Goal: Transaction & Acquisition: Purchase product/service

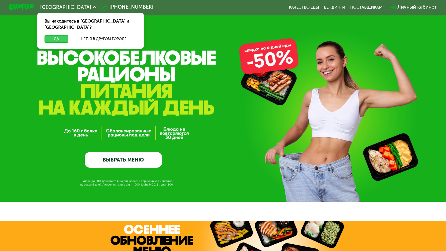
click at [63, 35] on button "Да" at bounding box center [57, 39] width 24 height 8
click at [62, 35] on button "Да" at bounding box center [57, 39] width 24 height 8
click at [52, 35] on button "Да" at bounding box center [57, 39] width 24 height 8
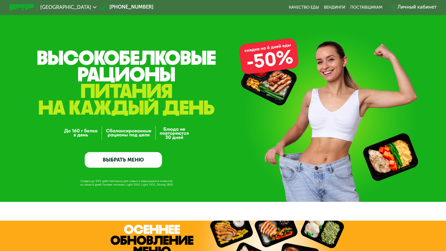
click at [52, 35] on button "Да" at bounding box center [57, 39] width 24 height 8
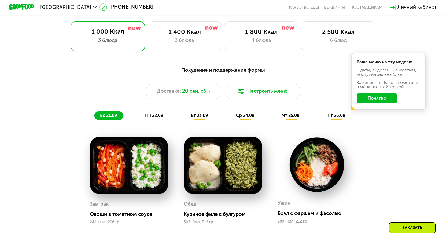
scroll to position [403, 0]
click at [380, 103] on button "Понятно" at bounding box center [377, 98] width 40 height 10
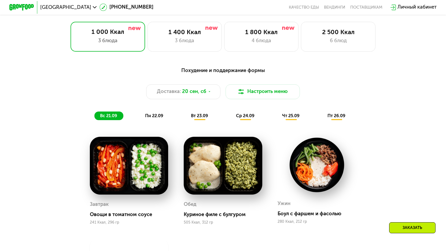
click at [198, 118] on span "вт 23.09" at bounding box center [199, 115] width 17 height 5
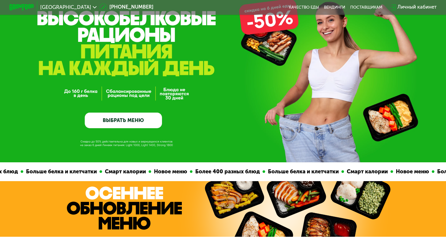
scroll to position [0, 0]
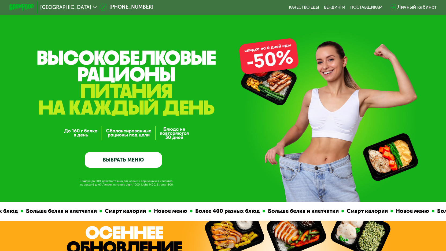
click at [126, 160] on link "ВЫБРАТЬ МЕНЮ" at bounding box center [123, 160] width 77 height 16
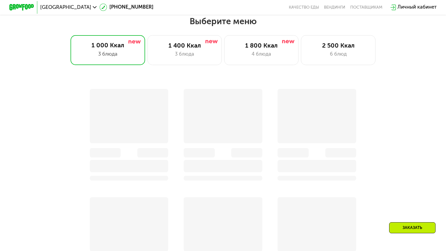
scroll to position [392, 0]
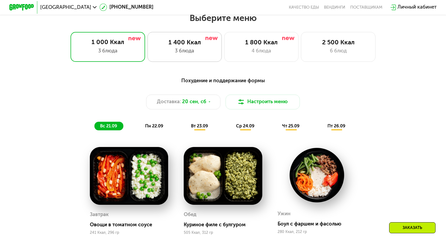
click at [190, 53] on div "3 блюда" at bounding box center [184, 51] width 61 height 8
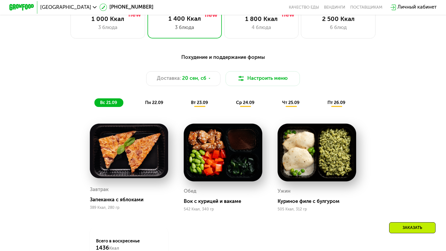
scroll to position [473, 0]
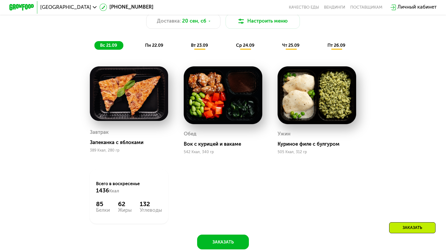
click at [152, 48] on span "пн 22.09" at bounding box center [154, 45] width 18 height 5
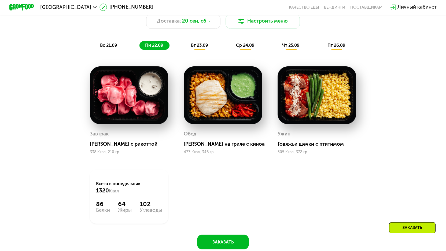
click at [199, 48] on span "вт 23.09" at bounding box center [199, 45] width 17 height 5
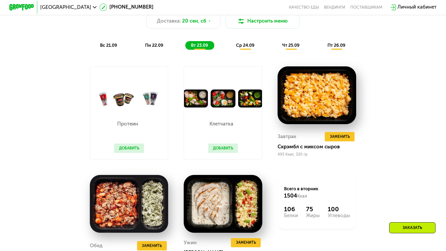
click at [248, 48] on span "ср 24.09" at bounding box center [245, 45] width 19 height 5
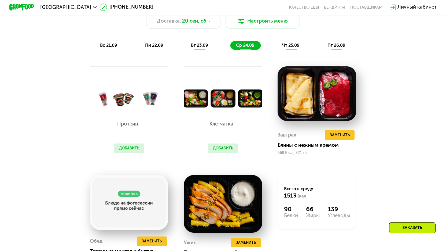
click at [223, 151] on button "Добавить" at bounding box center [223, 147] width 30 height 9
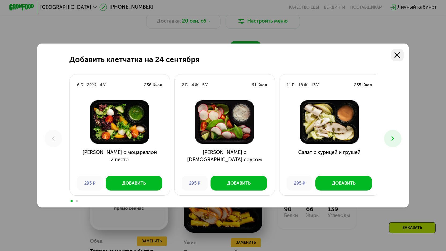
click at [397, 53] on icon at bounding box center [398, 55] width 6 height 6
